Goal: Information Seeking & Learning: Find specific page/section

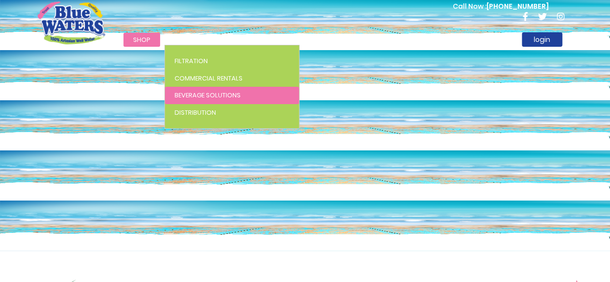
click at [198, 91] on span "Beverage Solutions" at bounding box center [207, 95] width 66 height 9
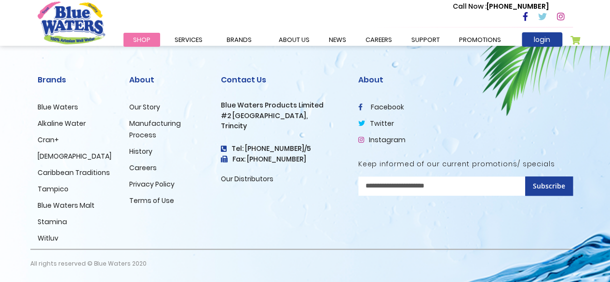
scroll to position [2036, 0]
drag, startPoint x: 227, startPoint y: 112, endPoint x: 252, endPoint y: 123, distance: 27.7
click at [252, 123] on div "Contact Us Blue Waters Products Limited #2 Orange Grove Estate, Trincity Tel: (…" at bounding box center [282, 129] width 123 height 109
copy div "2 Orange Grove Estate, Trincity"
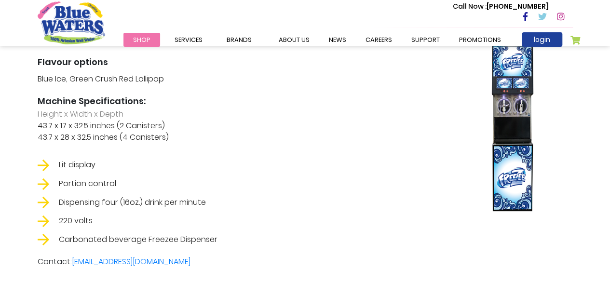
scroll to position [1545, 0]
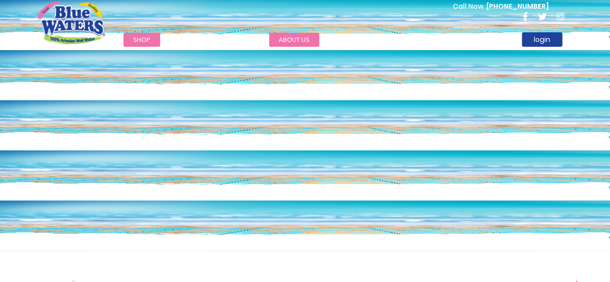
click at [289, 40] on link "about us" at bounding box center [294, 40] width 50 height 14
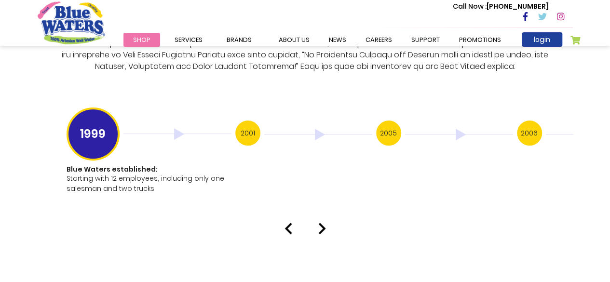
scroll to position [1911, 0]
click at [246, 124] on h3 "2001" at bounding box center [247, 132] width 25 height 25
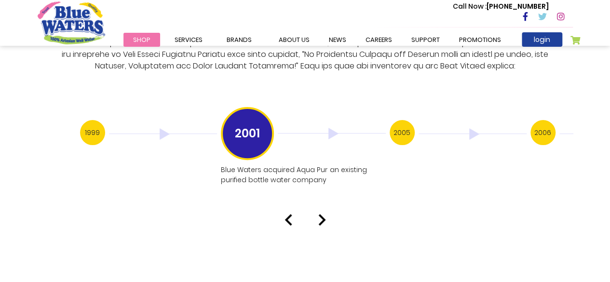
click at [161, 128] on img at bounding box center [163, 134] width 108 height 12
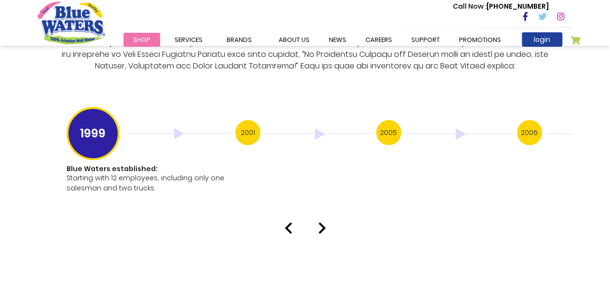
click at [322, 222] on img at bounding box center [322, 228] width 8 height 12
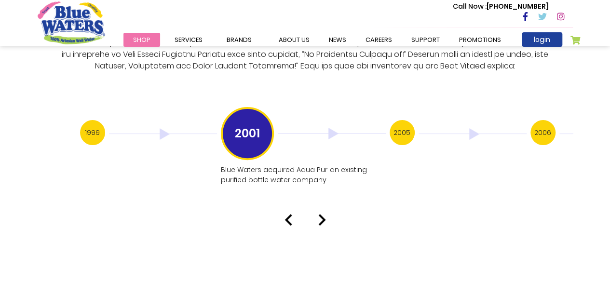
click at [319, 214] on img at bounding box center [322, 220] width 8 height 12
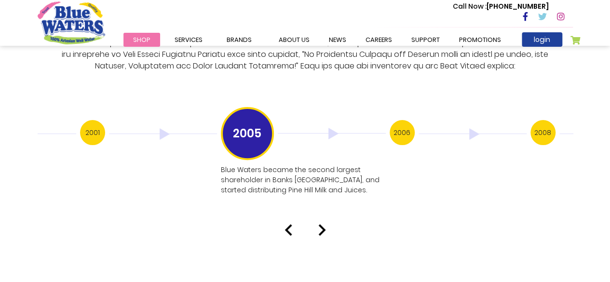
click at [320, 224] on img at bounding box center [322, 230] width 8 height 12
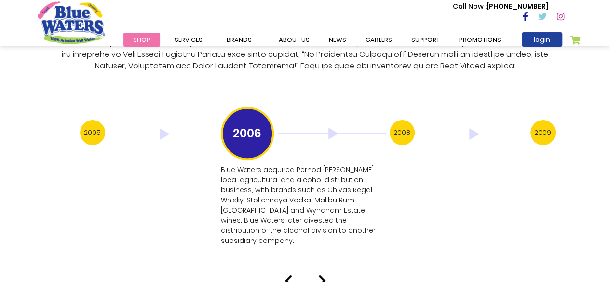
click at [321, 275] on img at bounding box center [322, 281] width 8 height 12
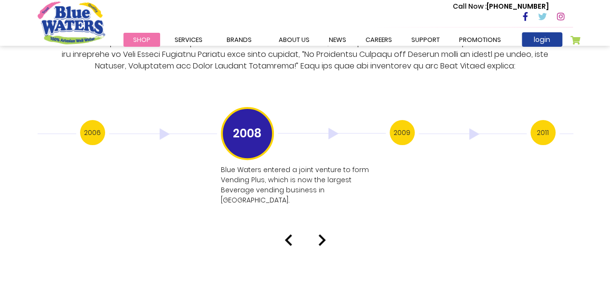
click at [321, 234] on img at bounding box center [322, 240] width 8 height 12
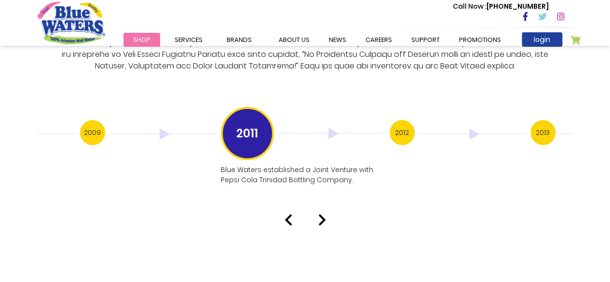
click at [321, 214] on img at bounding box center [322, 220] width 8 height 12
click at [323, 224] on img at bounding box center [322, 230] width 8 height 12
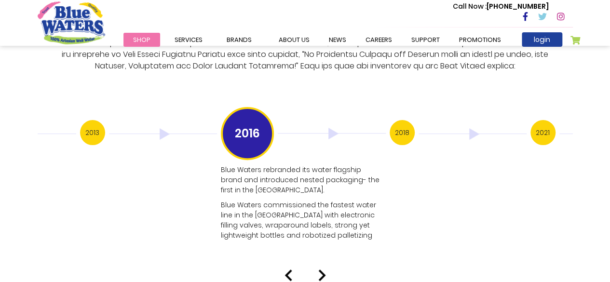
click at [285, 269] on img at bounding box center [288, 275] width 8 height 12
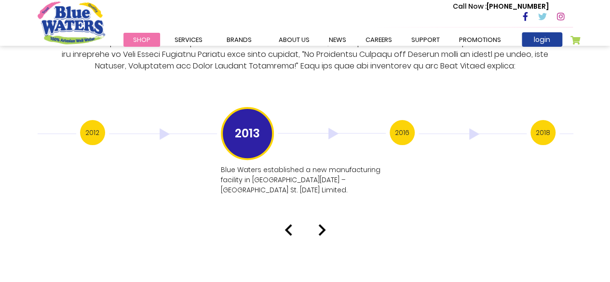
click at [322, 224] on img at bounding box center [322, 230] width 8 height 12
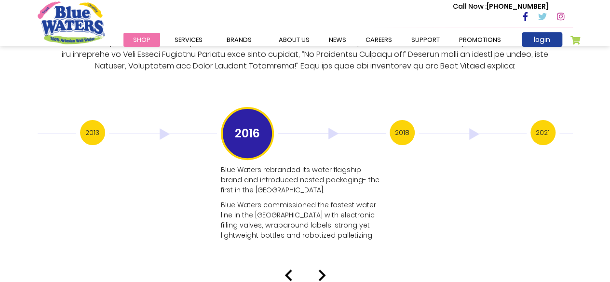
click at [323, 269] on img at bounding box center [322, 275] width 8 height 12
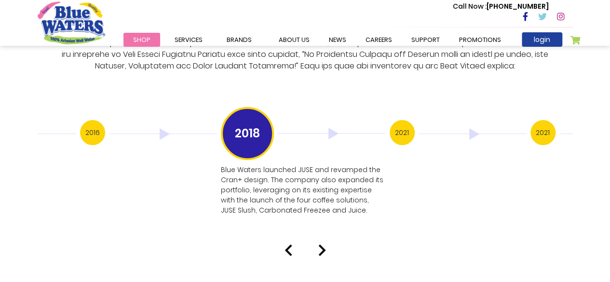
click at [321, 244] on img at bounding box center [322, 250] width 8 height 12
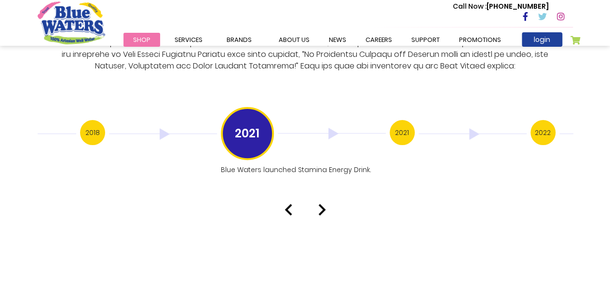
click at [323, 204] on img at bounding box center [322, 210] width 8 height 12
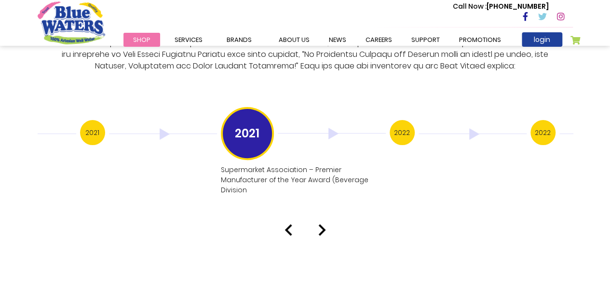
click at [321, 224] on img at bounding box center [322, 230] width 8 height 12
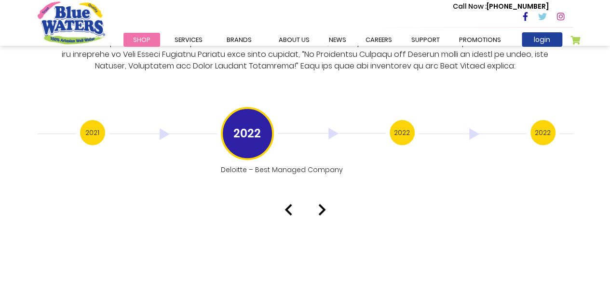
click at [319, 204] on img at bounding box center [322, 210] width 8 height 12
click at [318, 214] on img at bounding box center [322, 220] width 8 height 12
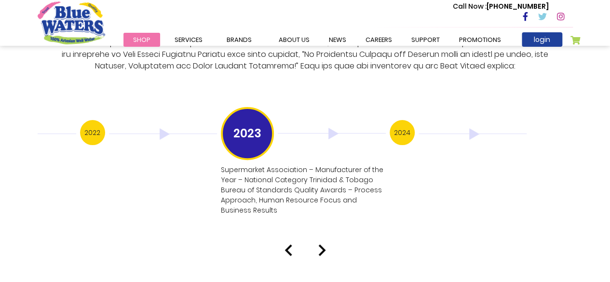
click at [319, 244] on img at bounding box center [322, 250] width 8 height 12
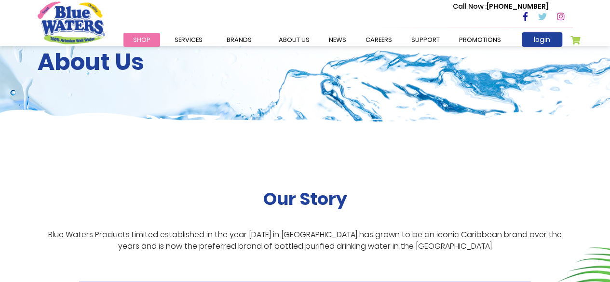
scroll to position [0, 0]
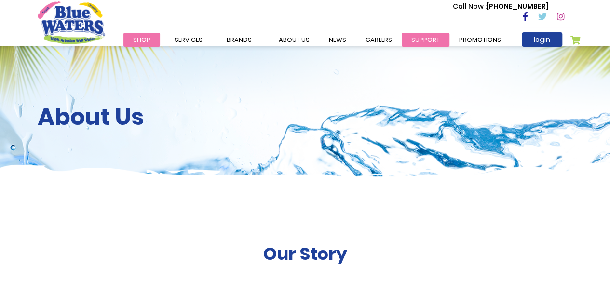
click at [412, 40] on link "support" at bounding box center [425, 40] width 48 height 14
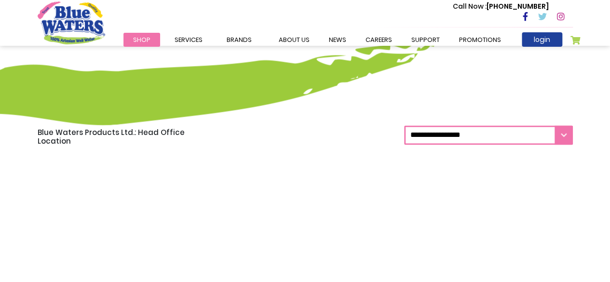
scroll to position [716, 0]
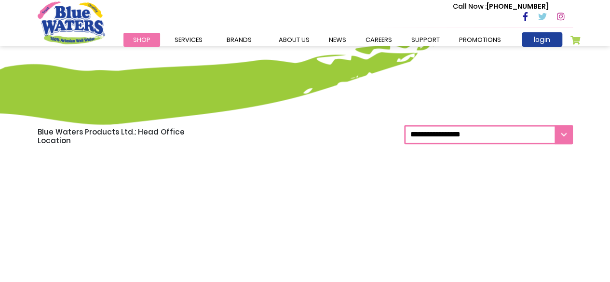
click at [559, 134] on select "**********" at bounding box center [488, 134] width 169 height 19
click at [404, 125] on select "**********" at bounding box center [488, 134] width 169 height 19
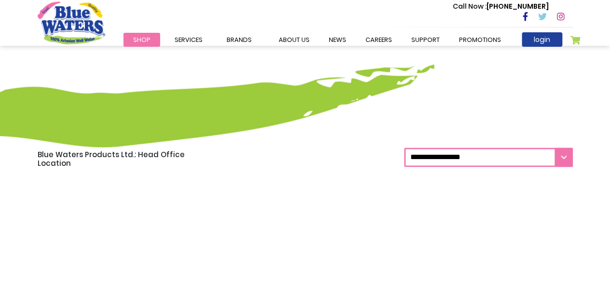
scroll to position [674, 0]
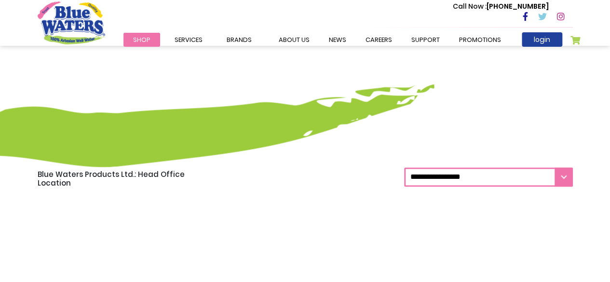
click at [564, 175] on select "**********" at bounding box center [488, 176] width 169 height 19
select select "***"
click at [404, 167] on select "**********" at bounding box center [488, 176] width 169 height 19
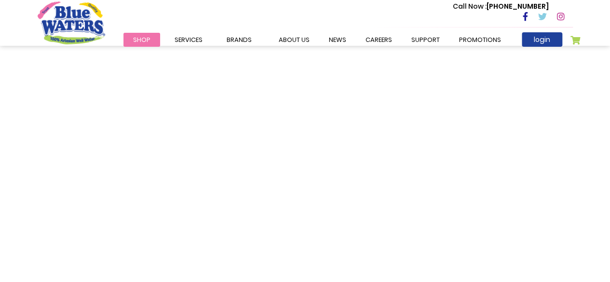
scroll to position [861, 0]
click at [419, 40] on link "support" at bounding box center [425, 40] width 48 height 14
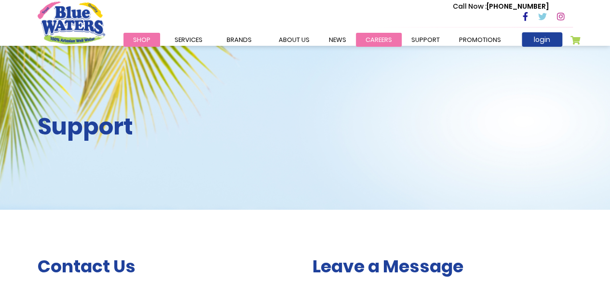
click at [363, 41] on link "careers" at bounding box center [379, 40] width 46 height 14
